Goal: Transaction & Acquisition: Purchase product/service

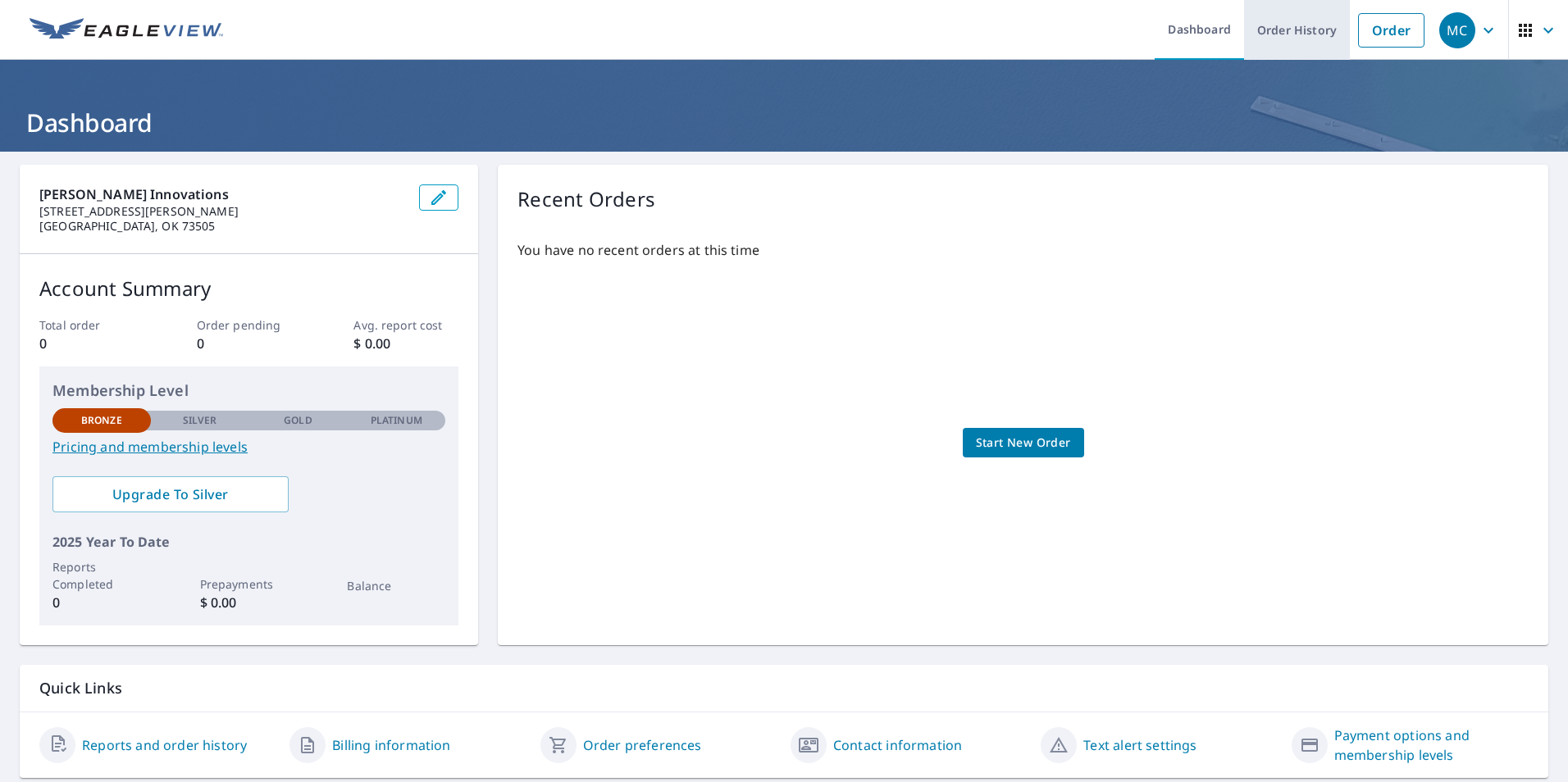
click at [1302, 27] on link "Order History" at bounding box center [1297, 29] width 105 height 60
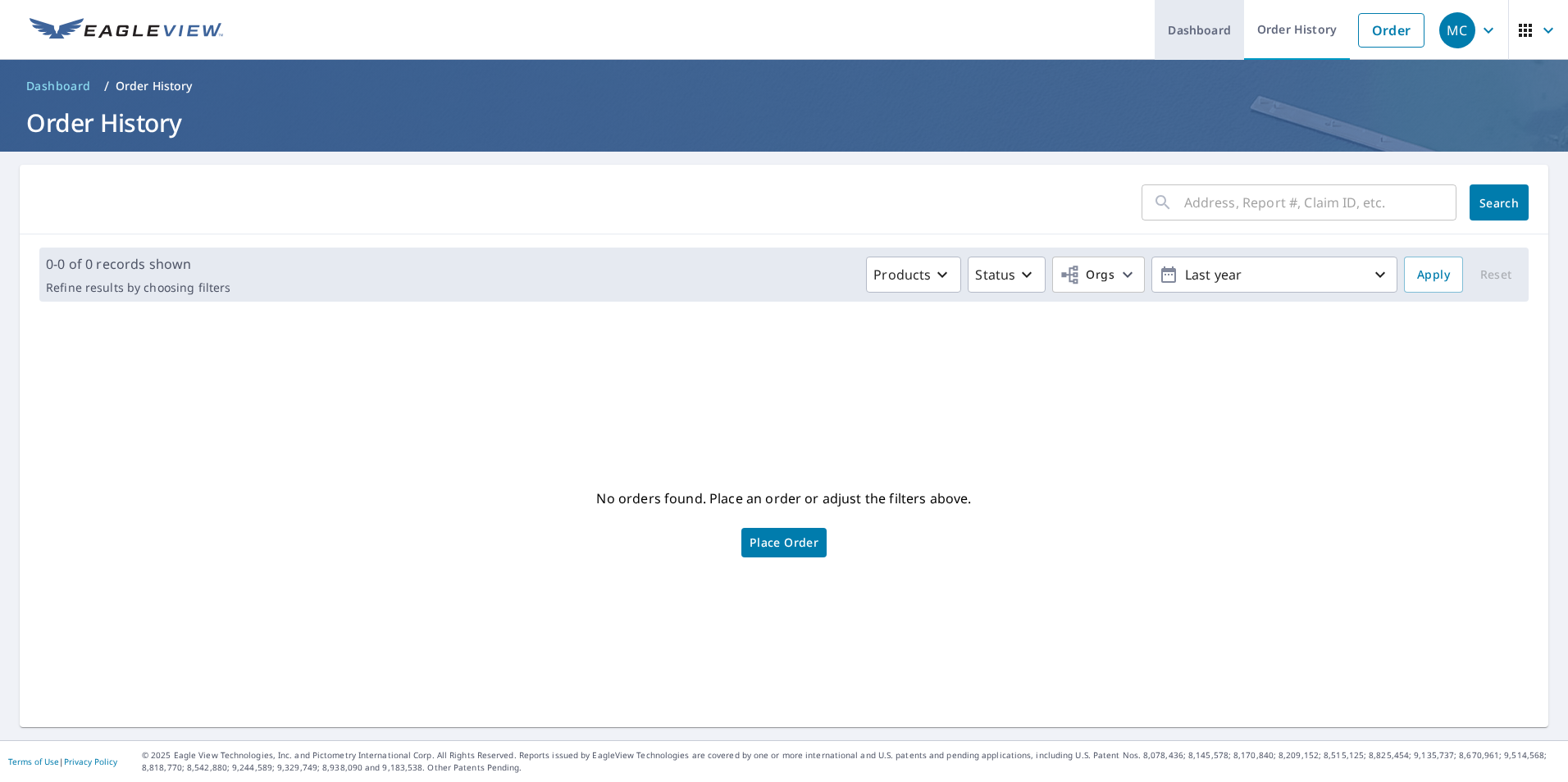
click at [1197, 33] on link "Dashboard" at bounding box center [1198, 29] width 89 height 60
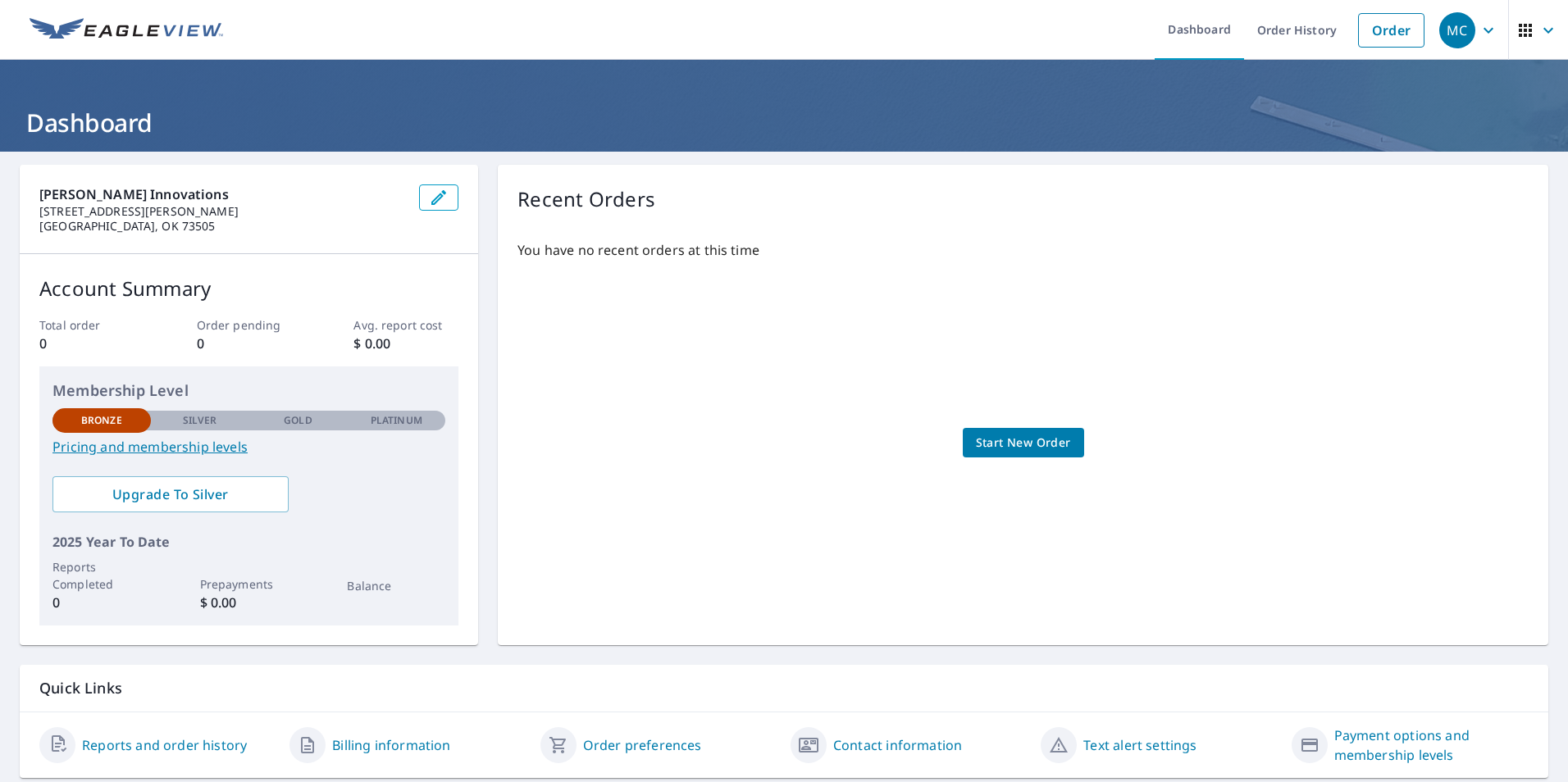
click at [1026, 438] on span "Start New Order" at bounding box center [1023, 443] width 95 height 21
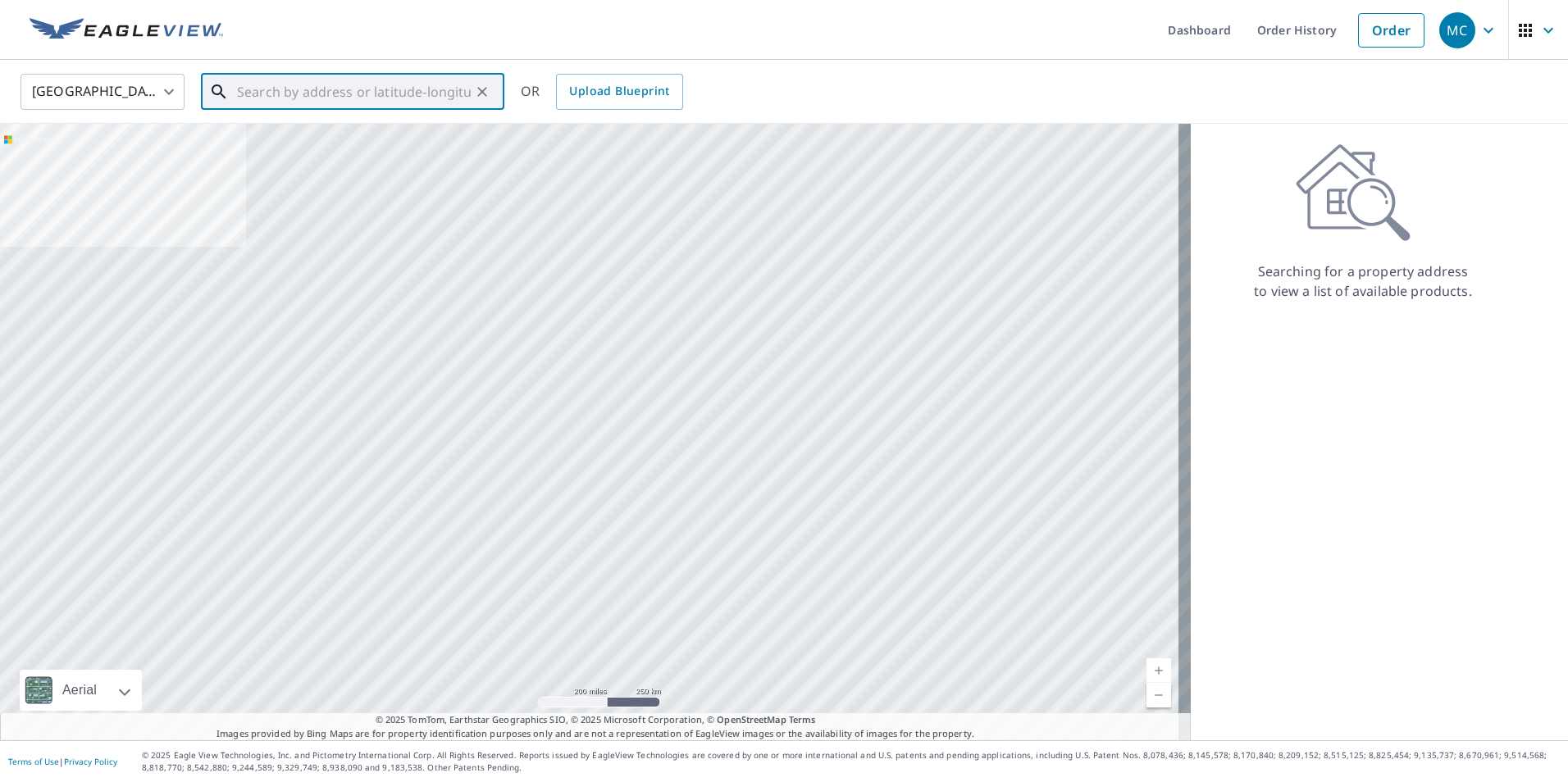
click at [450, 103] on input "text" at bounding box center [353, 92] width 233 height 46
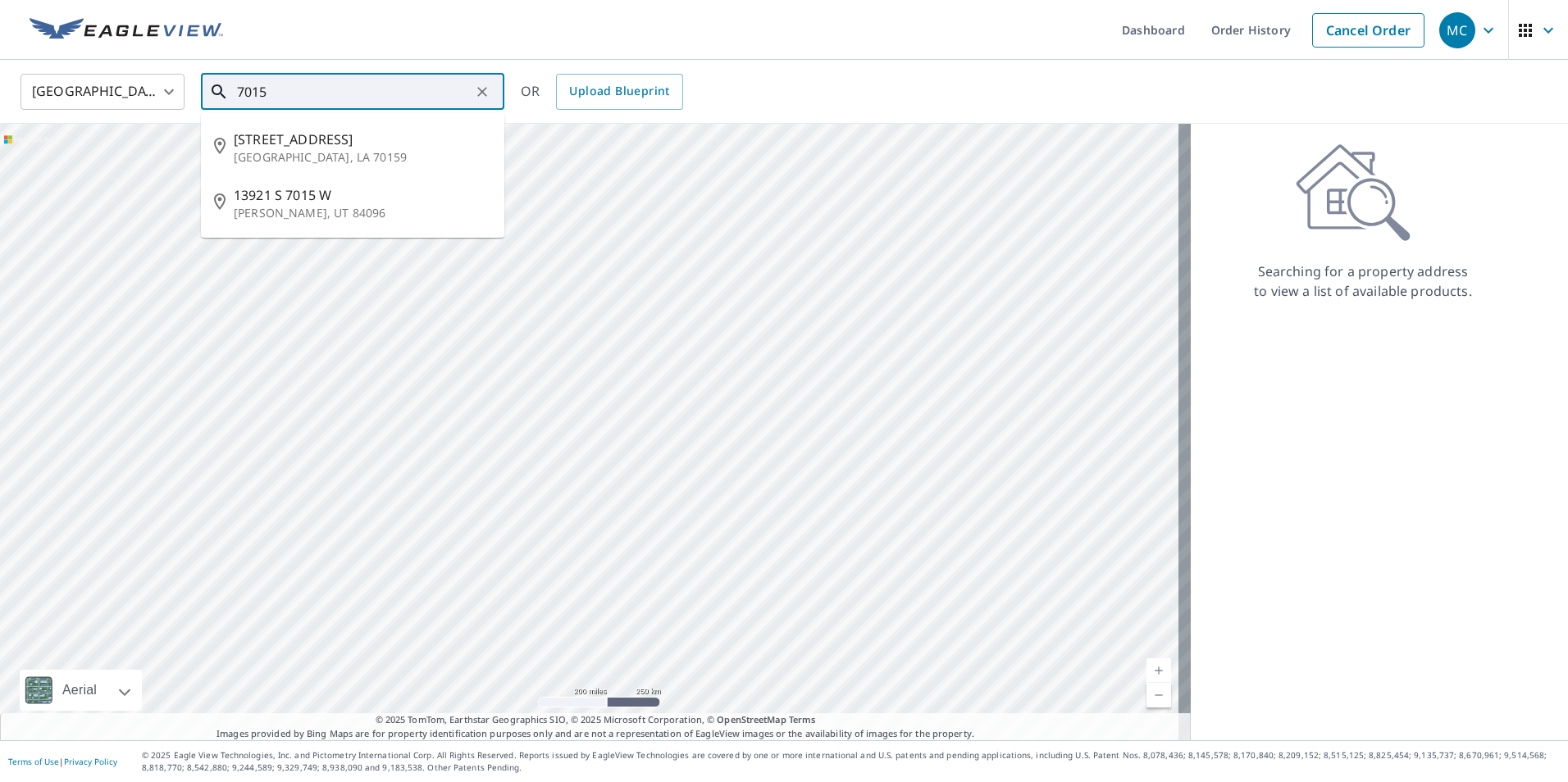
click at [450, 103] on input "7015" at bounding box center [353, 92] width 233 height 46
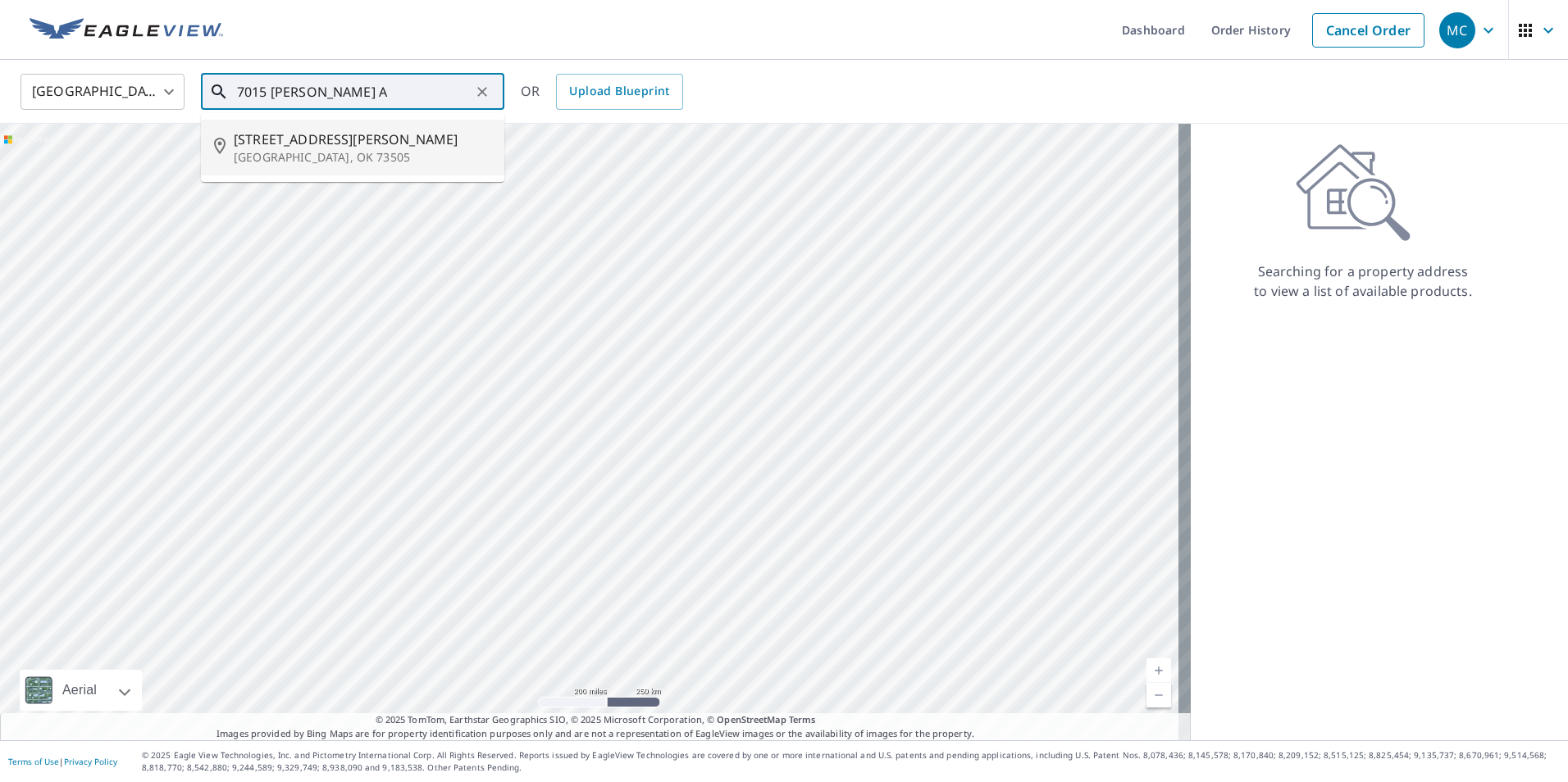
click at [379, 146] on span "[STREET_ADDRESS][PERSON_NAME]" at bounding box center [362, 139] width 257 height 20
type input "[STREET_ADDRESS][PERSON_NAME]"
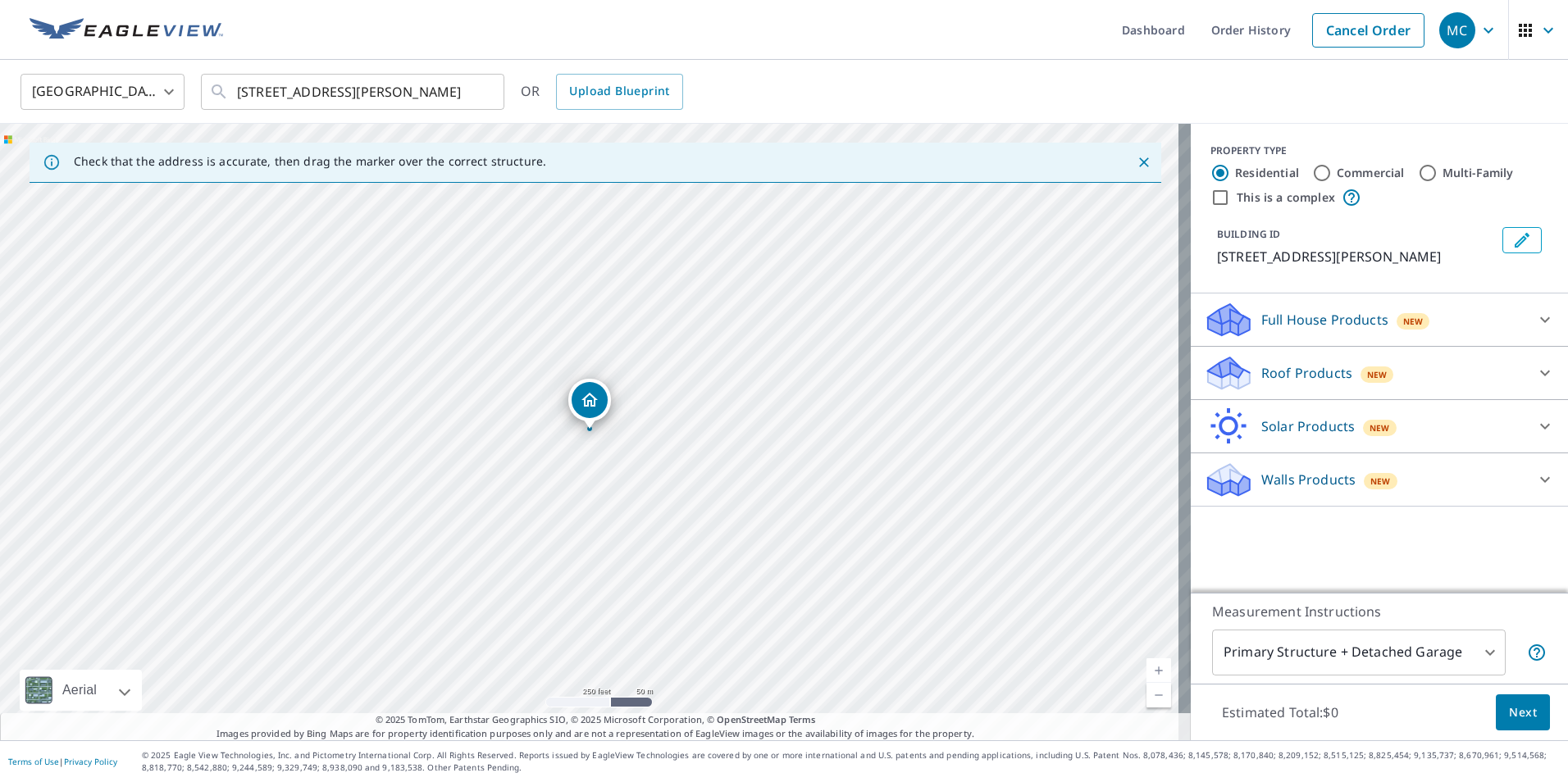
click at [1420, 371] on div "Roof Products New" at bounding box center [1364, 373] width 321 height 39
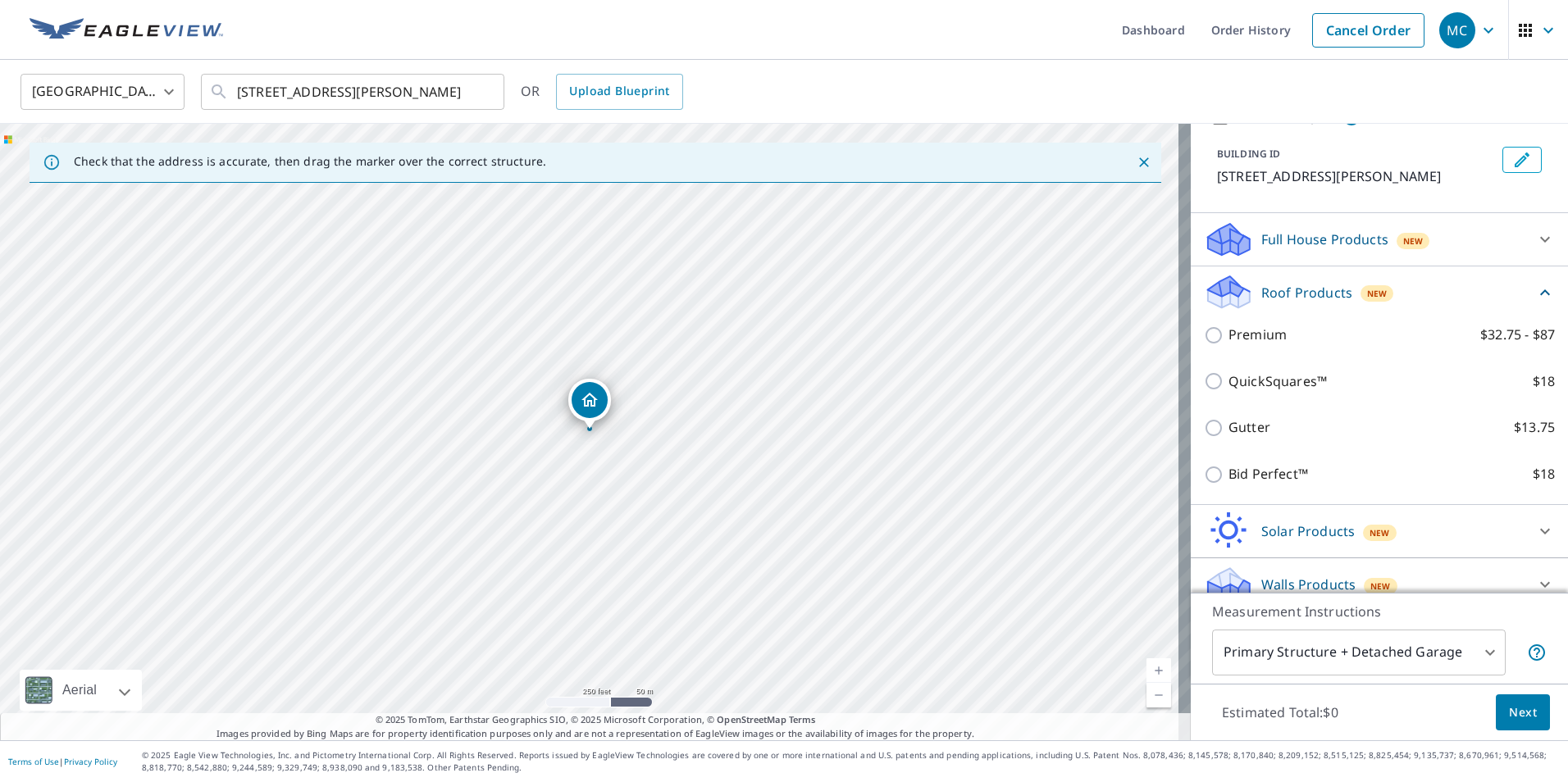
scroll to position [119, 0]
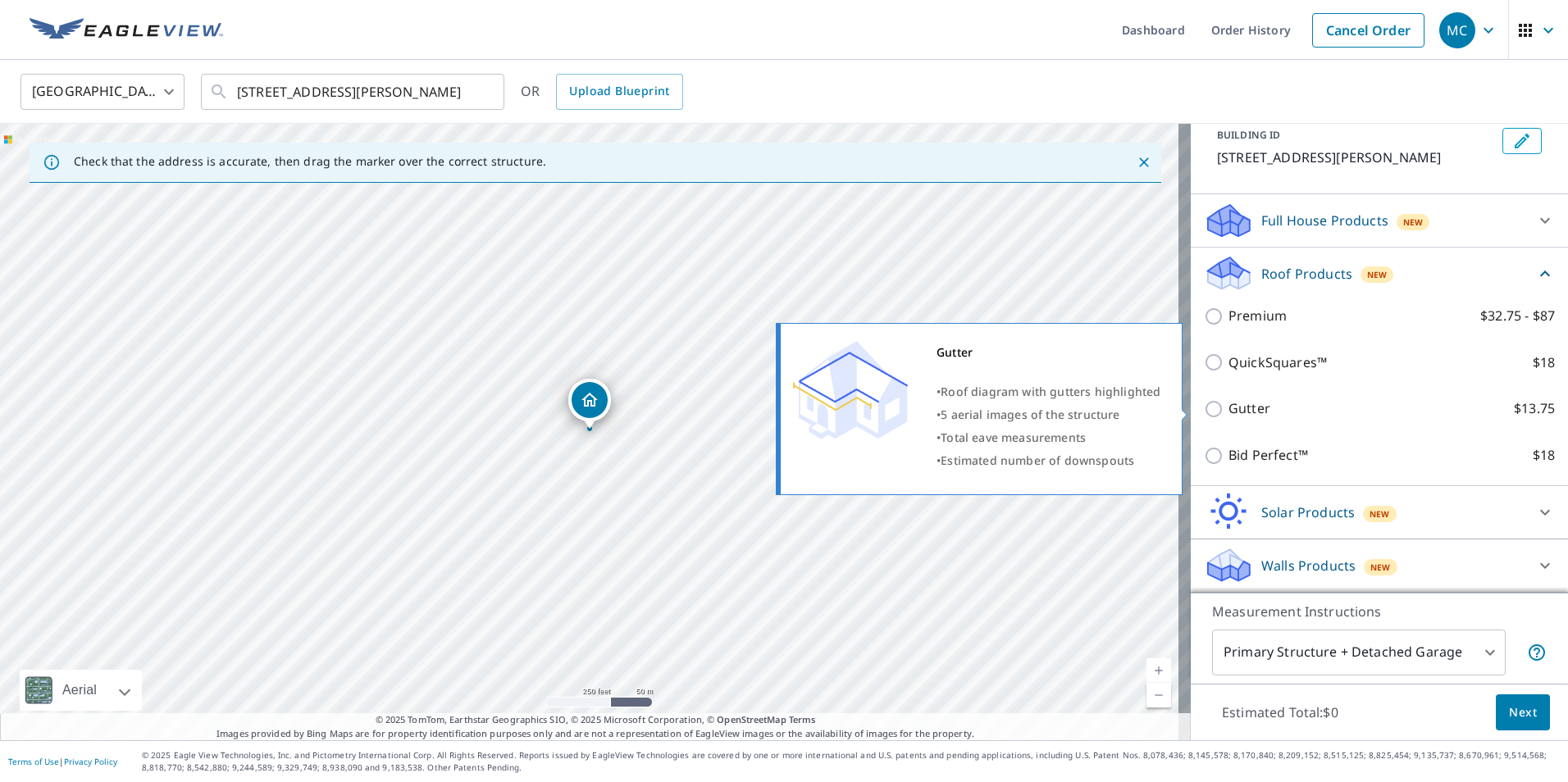
click at [1290, 410] on label "Gutter $13.75" at bounding box center [1392, 409] width 327 height 21
click at [1228, 410] on input "Gutter $13.75" at bounding box center [1216, 409] width 24 height 20
checkbox input "true"
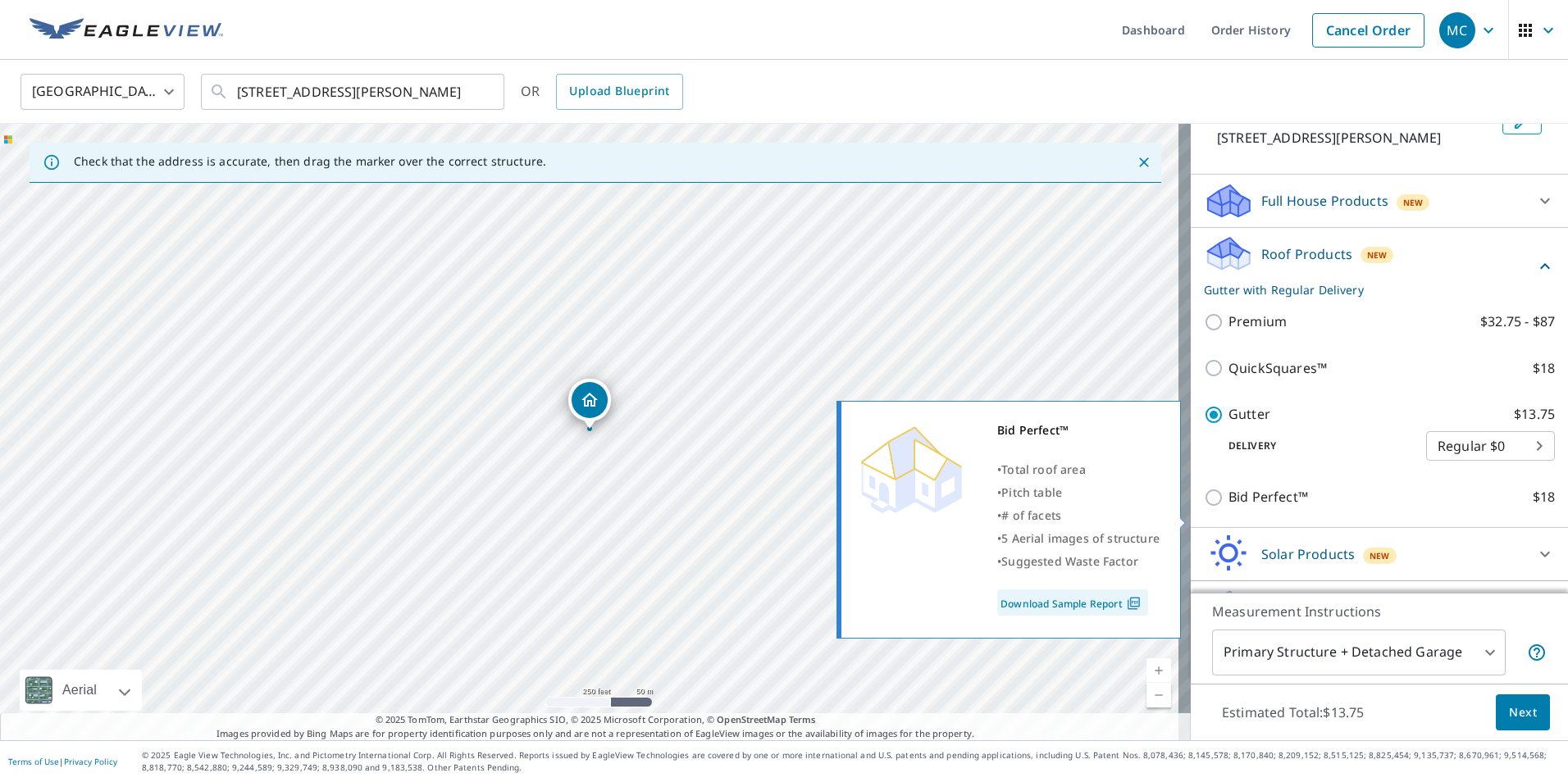
click at [1266, 507] on p "Bid Perfect™" at bounding box center [1268, 498] width 79 height 21
click at [1228, 507] on input "Bid Perfect™ $18" at bounding box center [1216, 498] width 24 height 20
checkbox input "true"
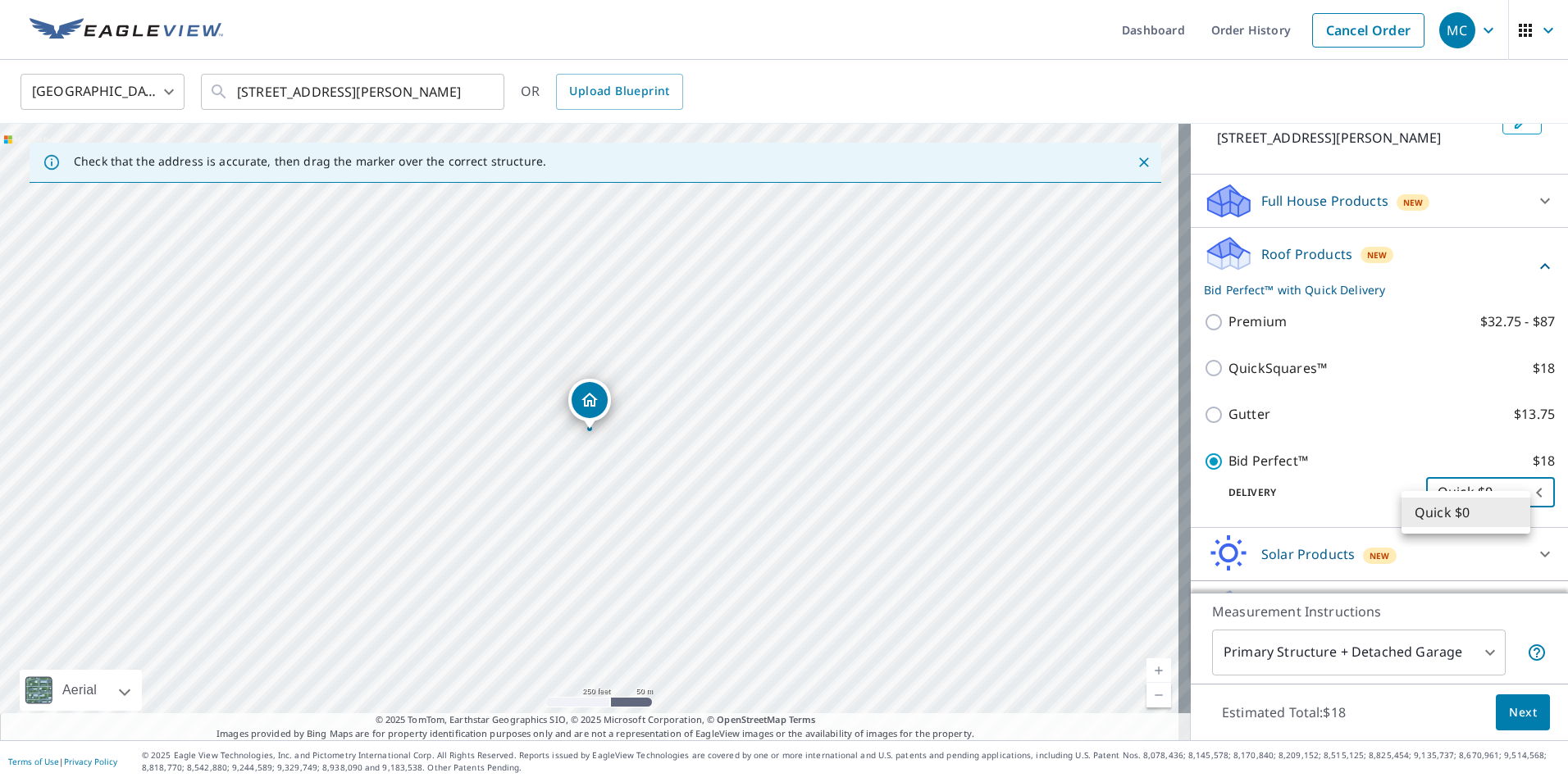
click at [1454, 516] on body "MC MC Dashboard Order History Cancel Order MC [GEOGRAPHIC_DATA] [GEOGRAPHIC_DAT…" at bounding box center [784, 391] width 1568 height 782
click at [1454, 516] on li "Quick $0" at bounding box center [1465, 512] width 129 height 29
click at [1454, 516] on body "MC MC Dashboard Order History Cancel Order MC [GEOGRAPHIC_DATA] [GEOGRAPHIC_DAT…" at bounding box center [784, 391] width 1568 height 782
click at [1254, 479] on div at bounding box center [784, 391] width 1568 height 782
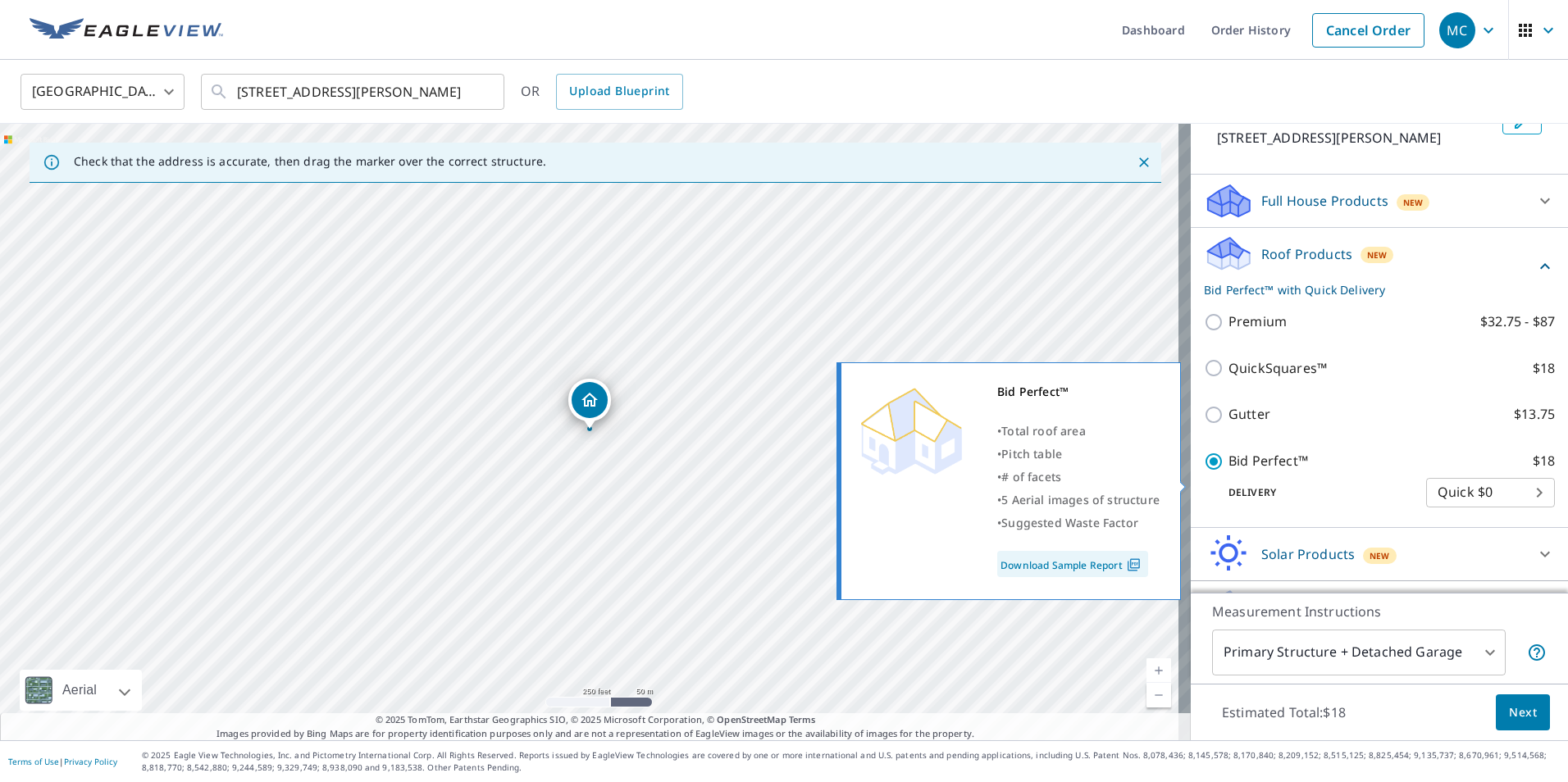
click at [1106, 563] on link "Download Sample Report" at bounding box center [1072, 564] width 151 height 26
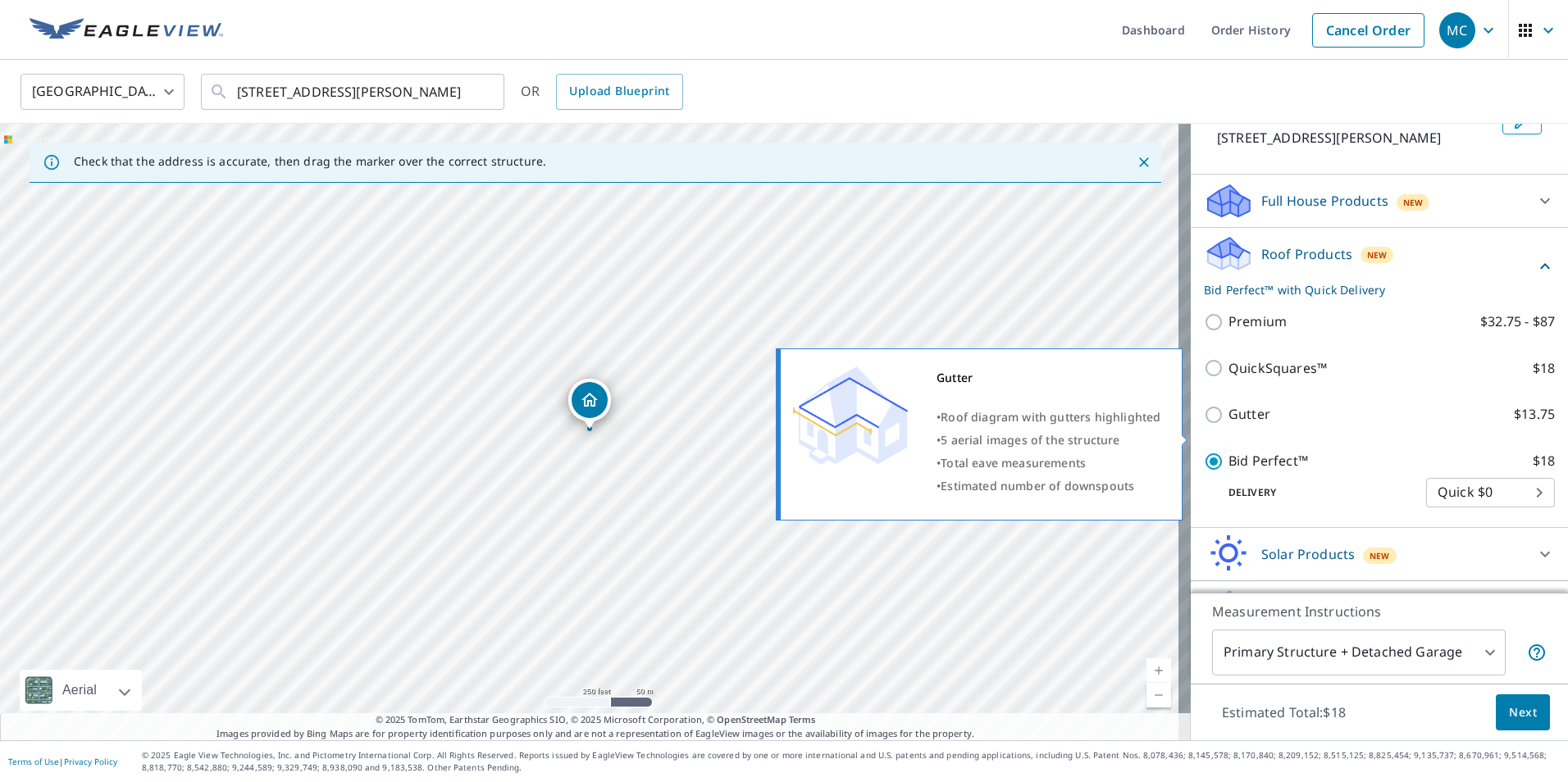
click at [1238, 425] on p "Gutter" at bounding box center [1249, 415] width 41 height 21
click at [1228, 425] on input "Gutter $13.75" at bounding box center [1216, 415] width 24 height 20
checkbox input "true"
checkbox input "false"
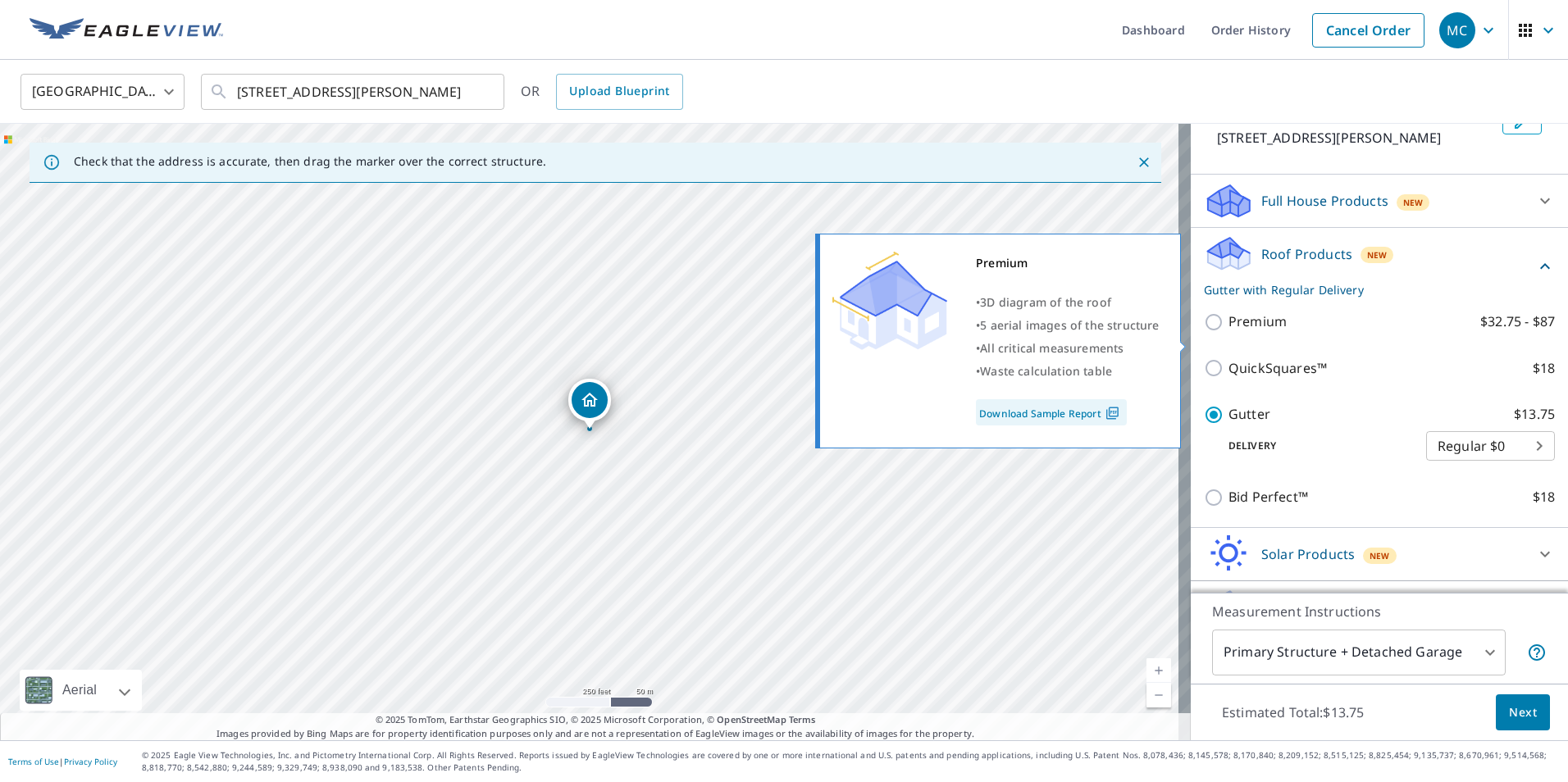
click at [1247, 332] on p "Premium" at bounding box center [1257, 322] width 58 height 21
click at [1228, 332] on input "Premium $32.75 - $87" at bounding box center [1216, 322] width 24 height 20
checkbox input "true"
checkbox input "false"
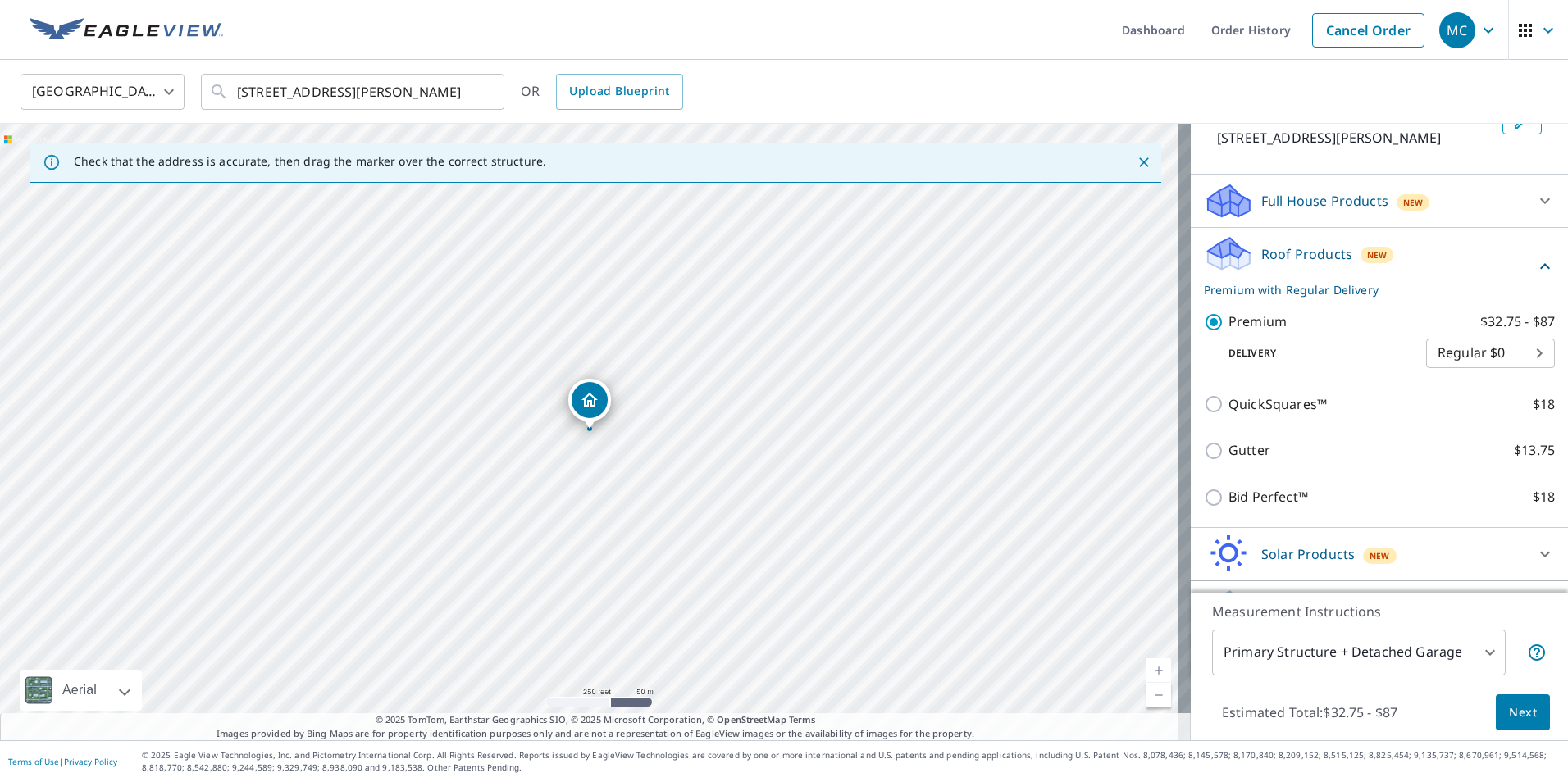
click at [1088, 412] on div "Premium • 3D diagram of the roof • 5 aerial images of the structure • All criti…" at bounding box center [1005, 341] width 376 height 225
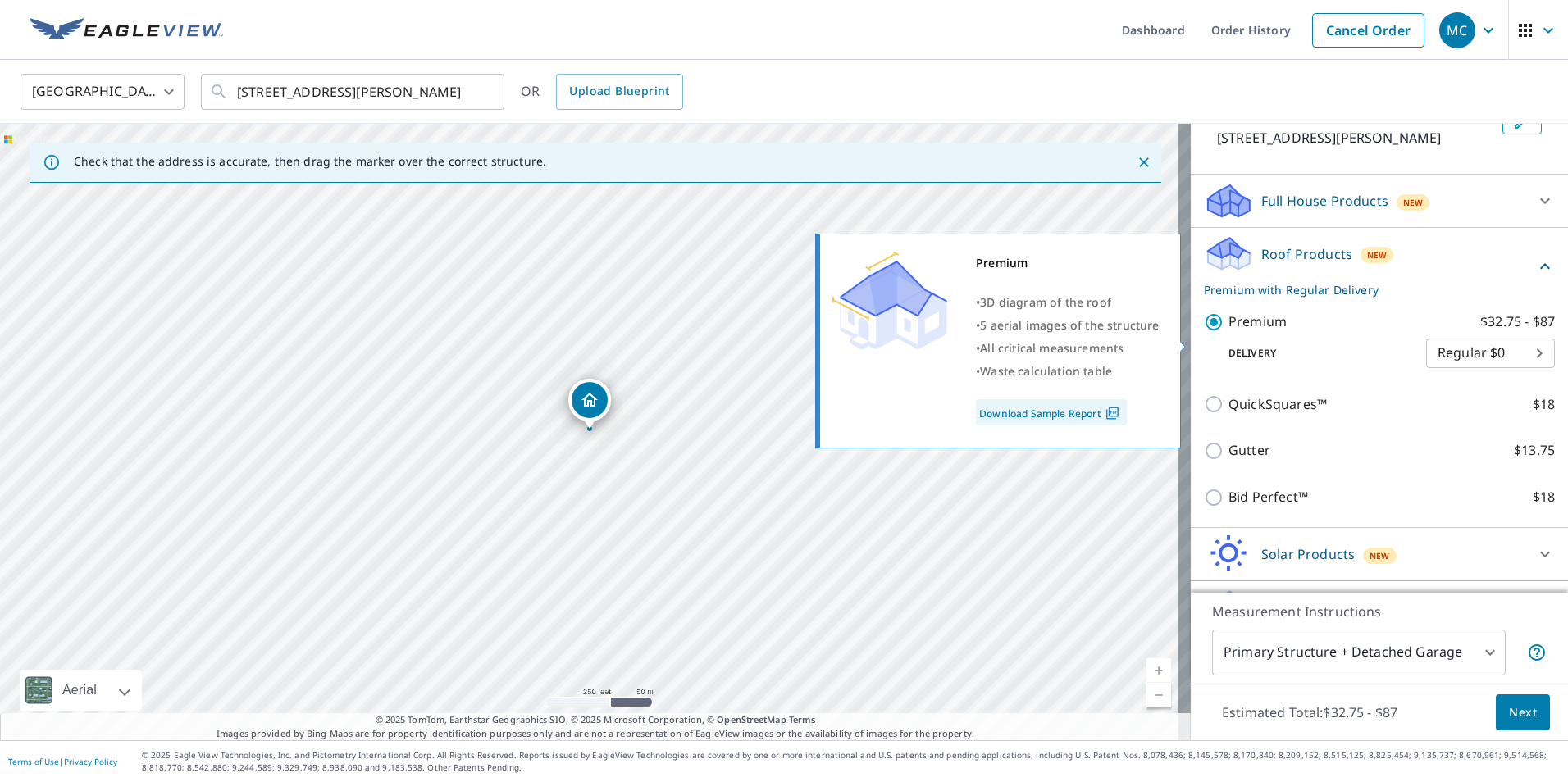
click at [1106, 402] on link "Download Sample Report" at bounding box center [1051, 412] width 151 height 26
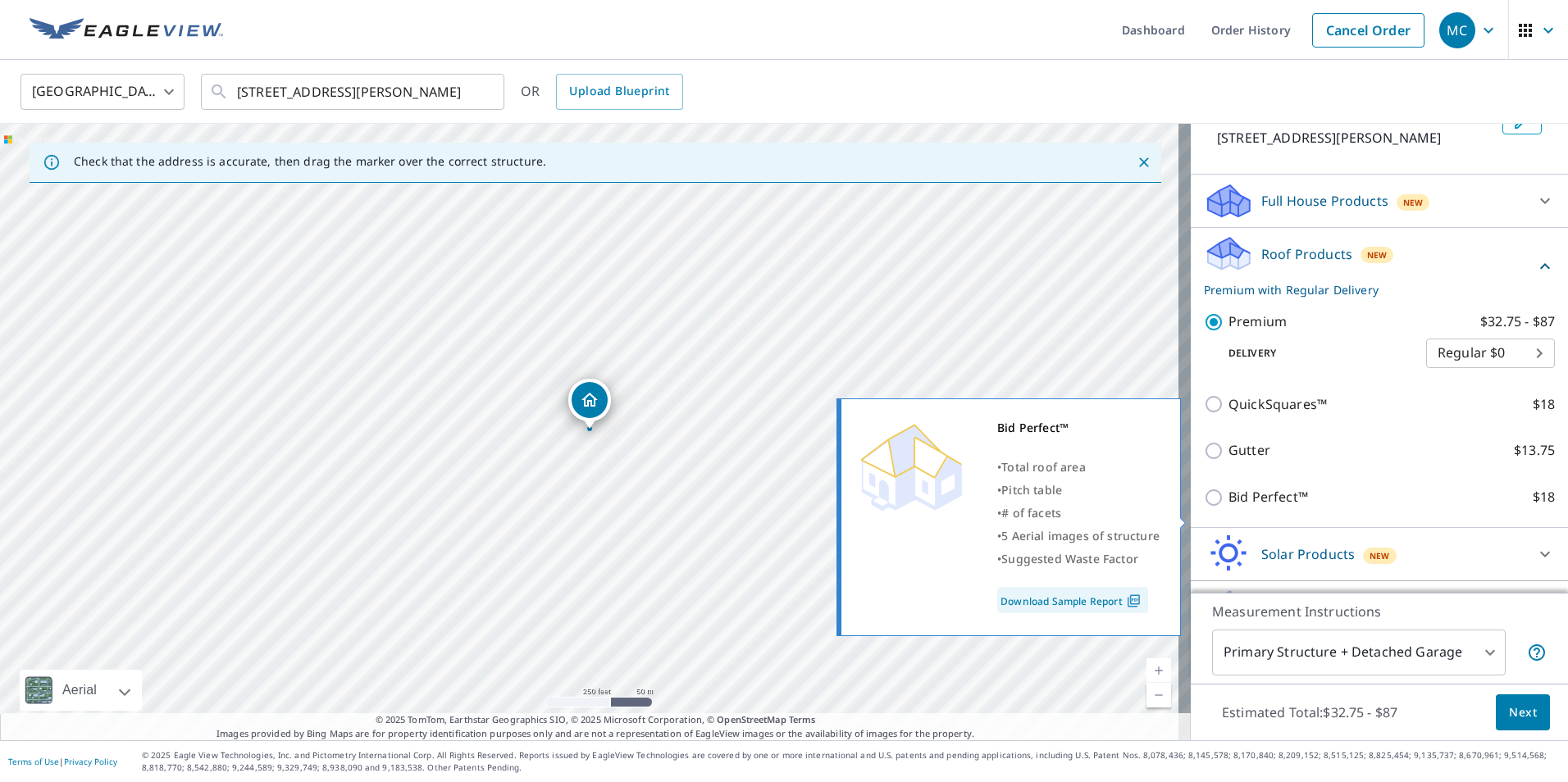
click at [1251, 507] on p "Bid Perfect™" at bounding box center [1268, 498] width 79 height 21
click at [1228, 507] on input "Bid Perfect™ $18" at bounding box center [1216, 498] width 24 height 20
checkbox input "true"
checkbox input "false"
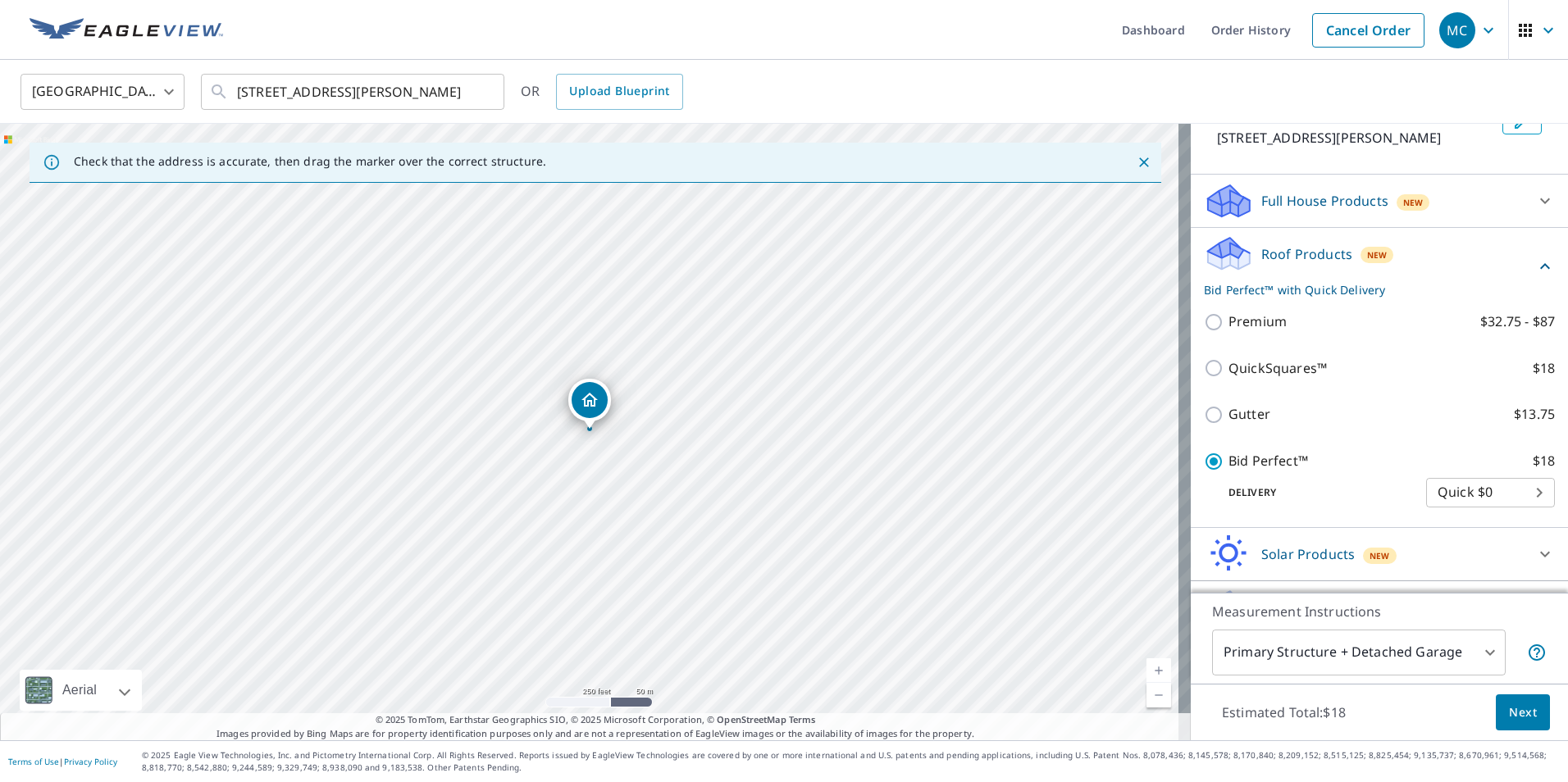
click at [1081, 569] on div "Bid Perfect™ • Total roof area • Pitch table • # of facets • 5 Aerial images of…" at bounding box center [1016, 481] width 354 height 248
click at [1535, 211] on icon at bounding box center [1545, 200] width 20 height 20
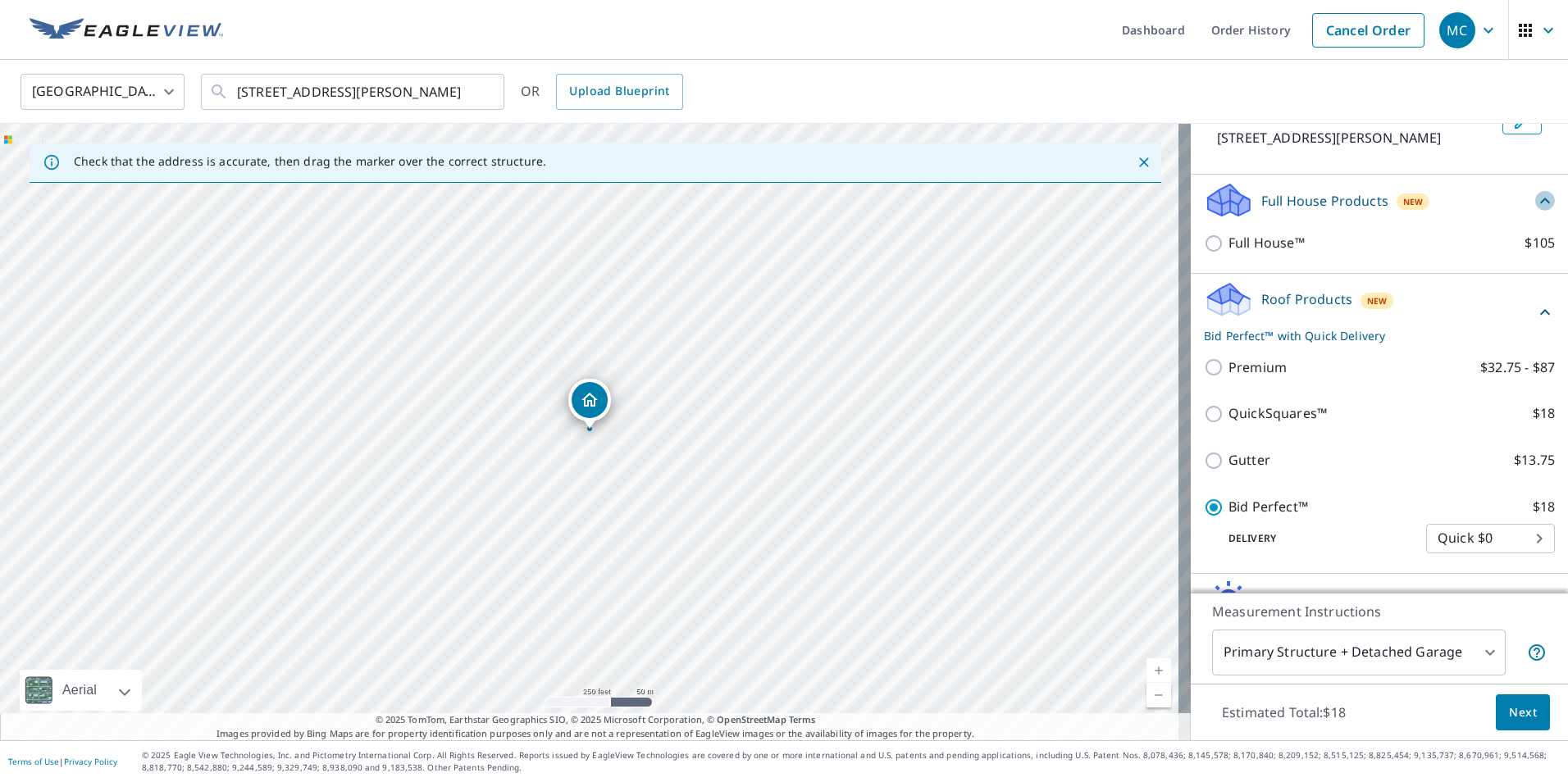
click at [1539, 203] on icon at bounding box center [1544, 200] width 10 height 6
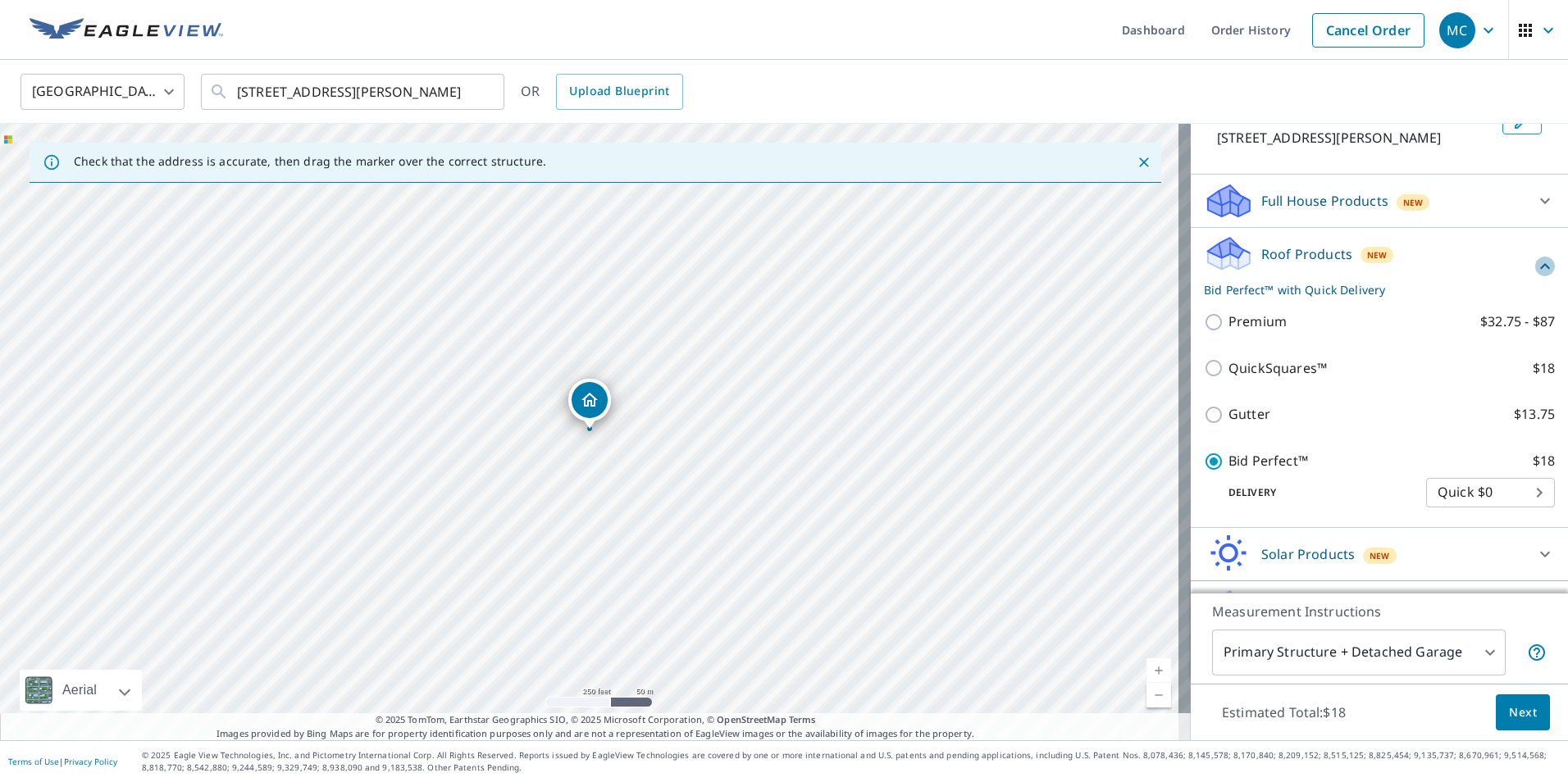
click at [1539, 269] on icon at bounding box center [1544, 266] width 10 height 6
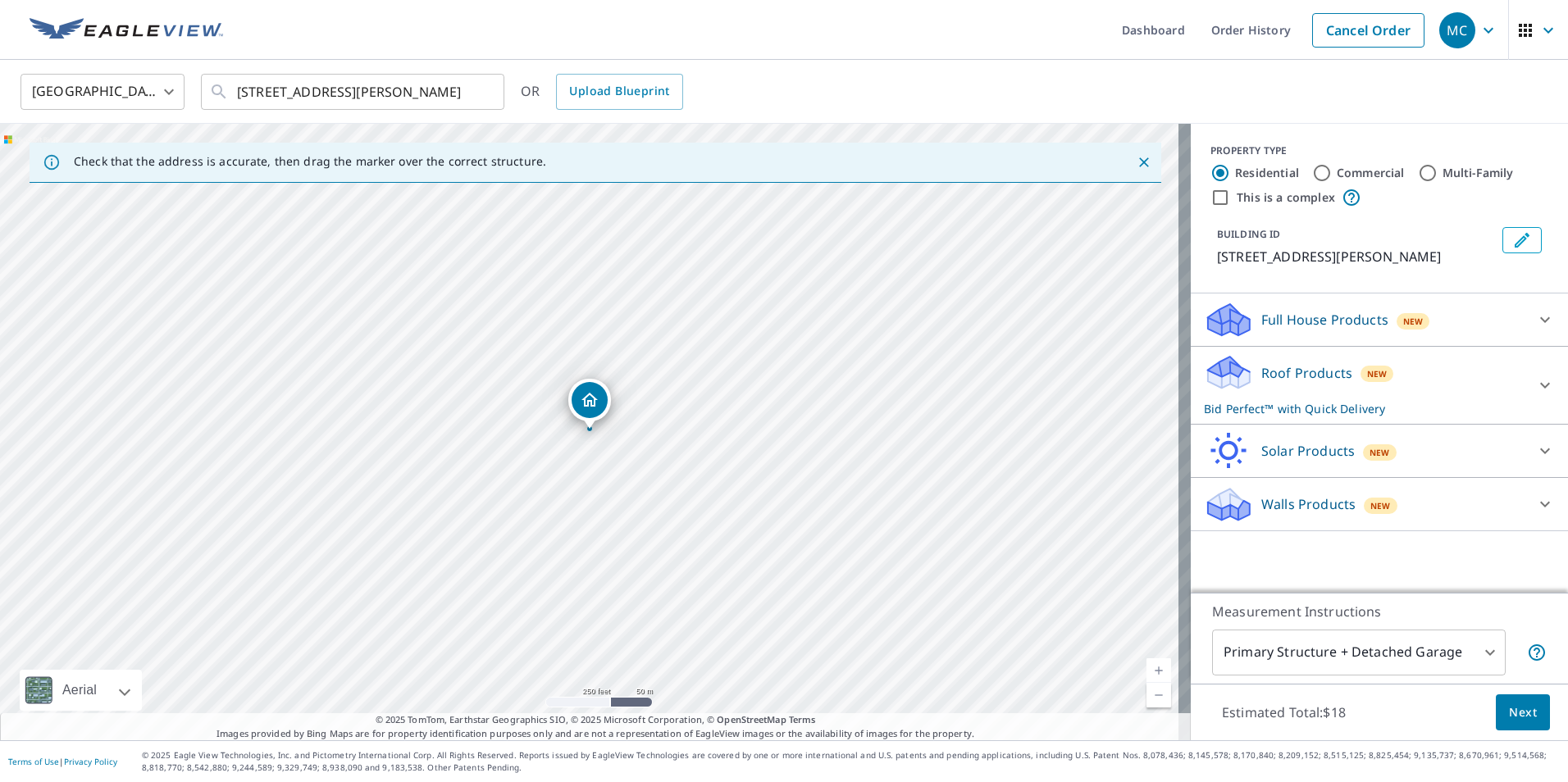
scroll to position [0, 0]
click at [1440, 453] on div "Solar Products New" at bounding box center [1364, 451] width 321 height 39
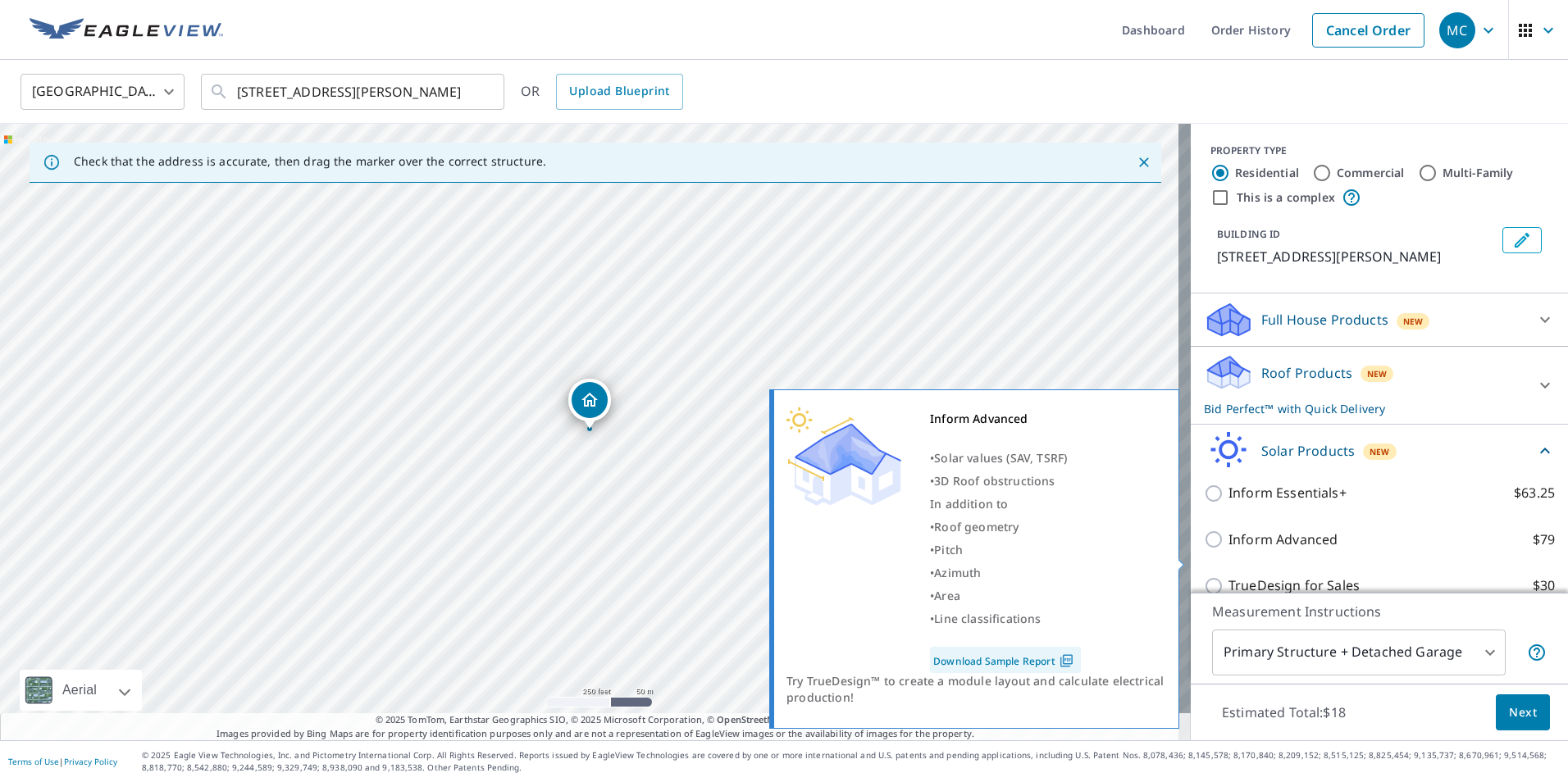
click at [1010, 654] on link "Download Sample Report" at bounding box center [1005, 660] width 151 height 26
